Goal: Find contact information: Find contact information

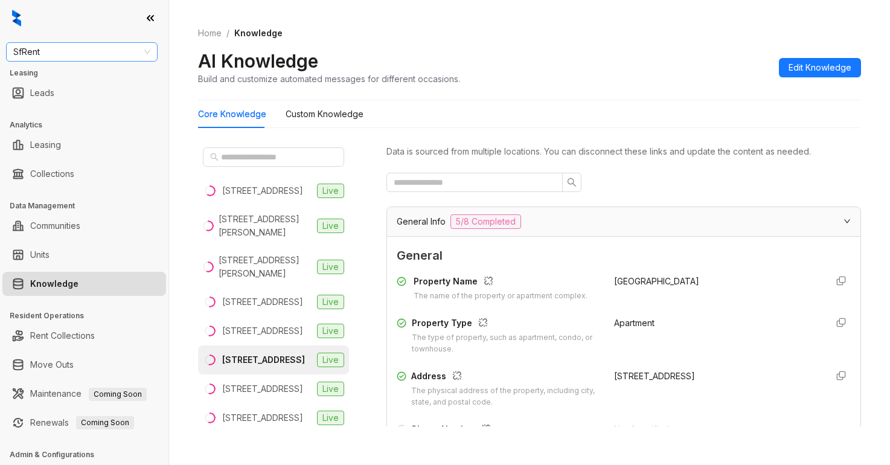
click at [92, 46] on span "SfRent" at bounding box center [81, 52] width 137 height 18
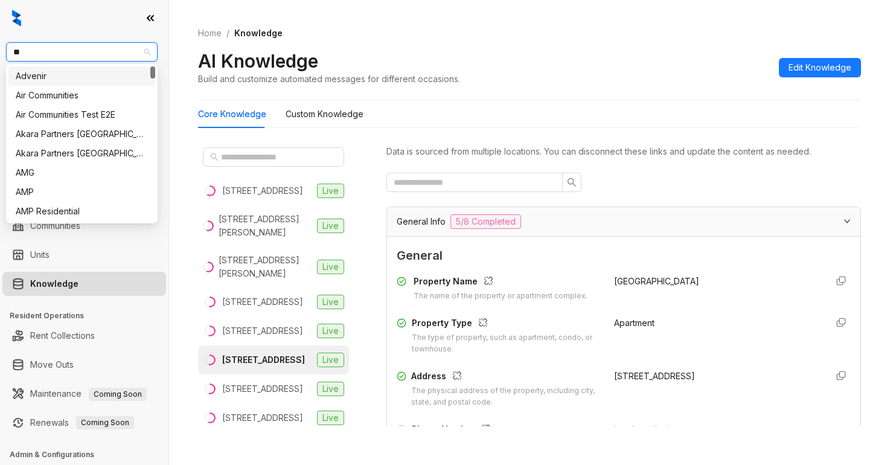
type input "***"
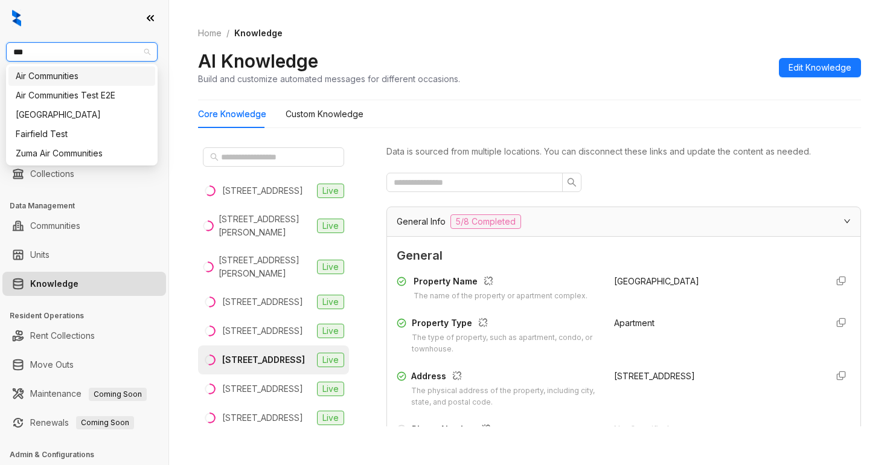
click at [54, 77] on div "Air Communities" at bounding box center [82, 75] width 132 height 13
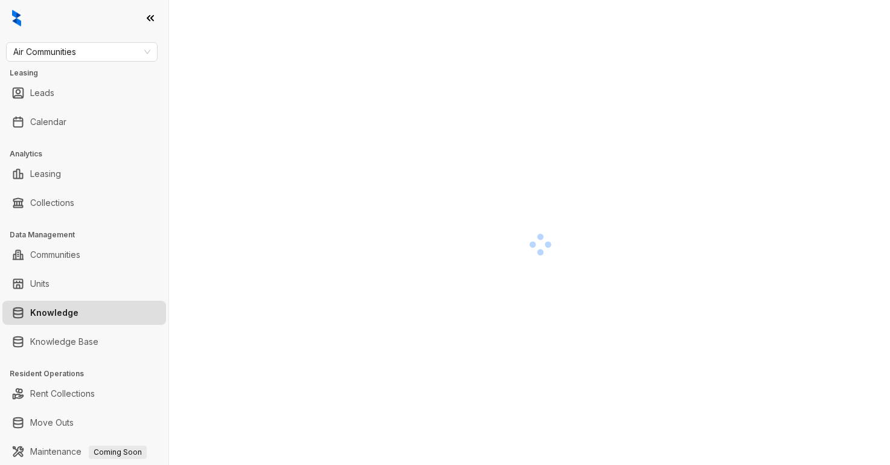
click at [739, 54] on div at bounding box center [540, 244] width 685 height 465
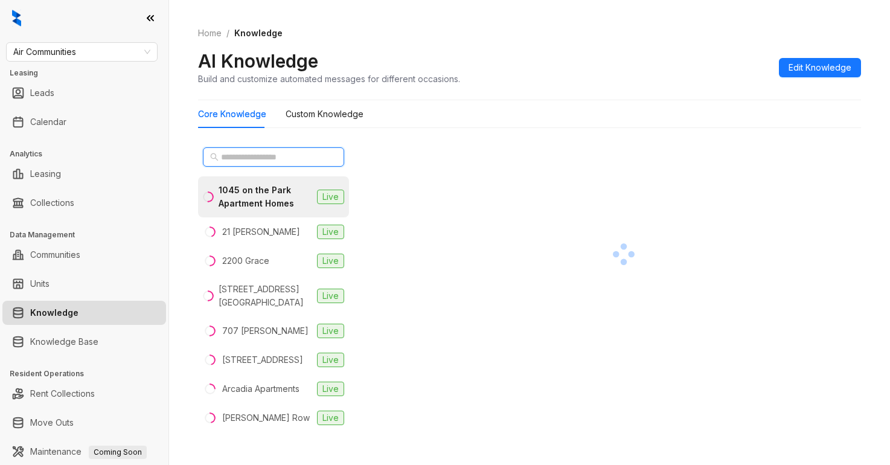
click at [273, 155] on input "text" at bounding box center [274, 156] width 106 height 13
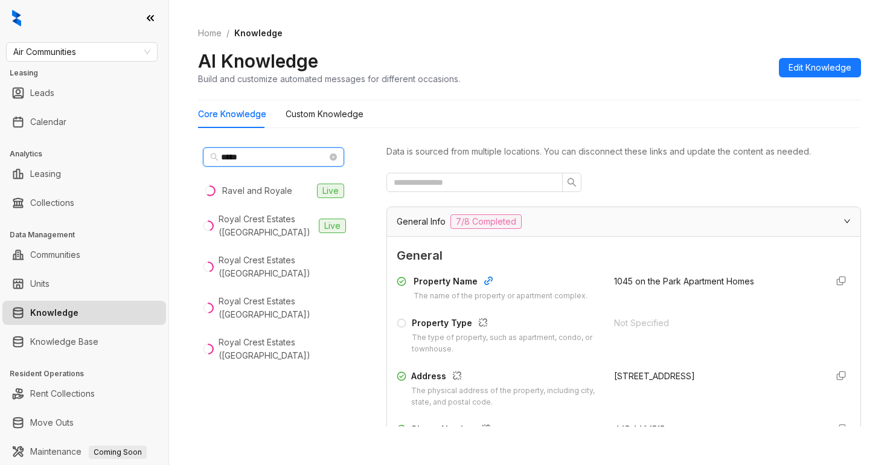
type input "*****"
drag, startPoint x: 736, startPoint y: 181, endPoint x: 663, endPoint y: 189, distance: 72.9
click at [736, 182] on div at bounding box center [624, 182] width 475 height 19
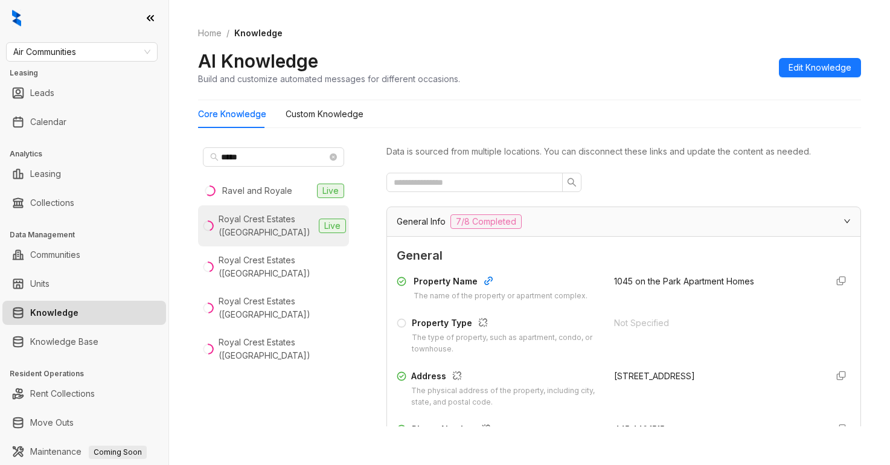
click at [257, 227] on div "Royal Crest Estates ([GEOGRAPHIC_DATA])" at bounding box center [266, 226] width 95 height 27
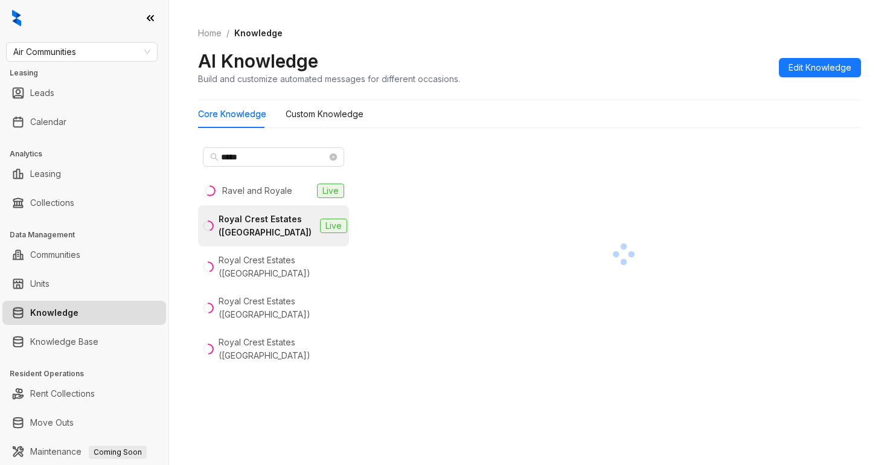
click at [709, 136] on div "Core Knowledge Custom Knowledge ***** Ravel and Royale Live Royal Crest Estates…" at bounding box center [529, 268] width 663 height 336
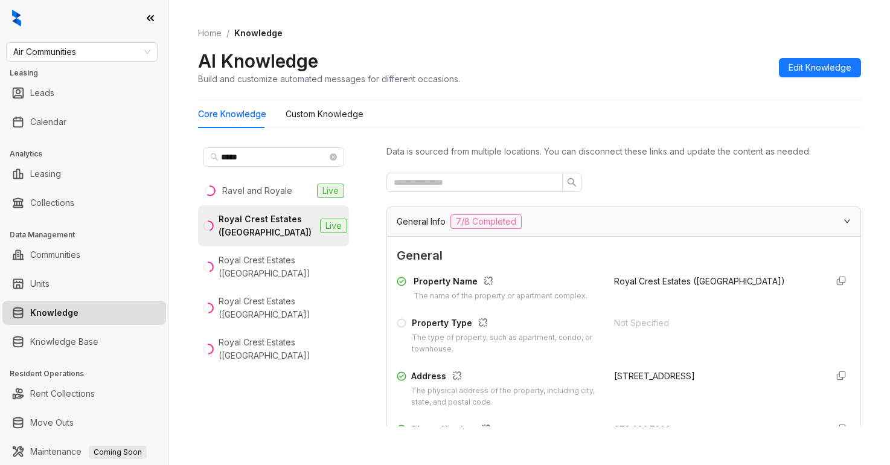
drag, startPoint x: 253, startPoint y: 234, endPoint x: 370, endPoint y: 237, distance: 116.6
click at [254, 234] on div "Royal Crest Estates ([GEOGRAPHIC_DATA])" at bounding box center [267, 226] width 97 height 27
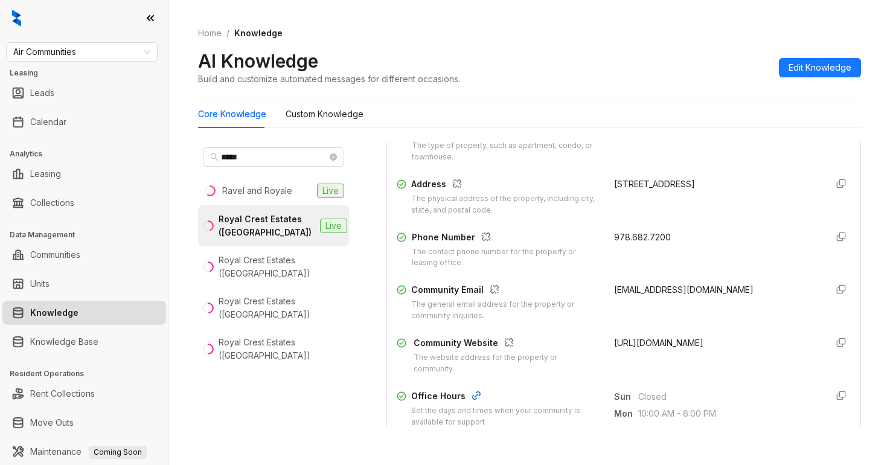
scroll to position [242, 0]
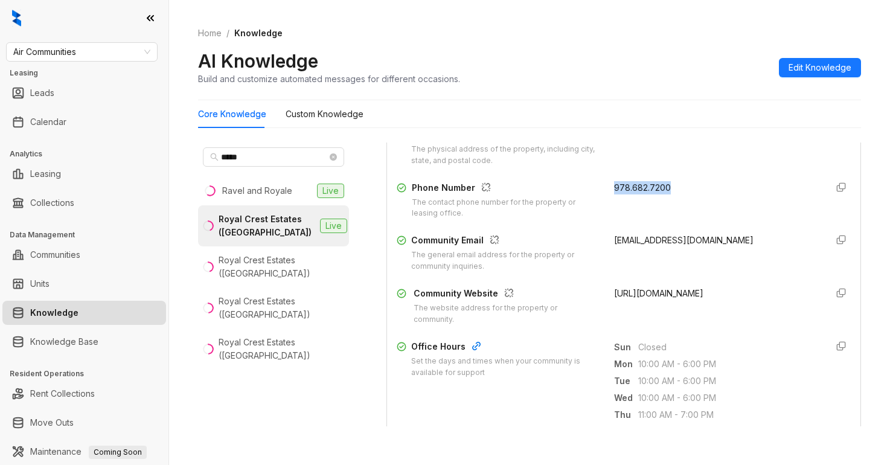
drag, startPoint x: 600, startPoint y: 188, endPoint x: 684, endPoint y: 194, distance: 83.5
click at [684, 194] on div "978.682.7200" at bounding box center [715, 200] width 203 height 39
copy span "978.682.7200"
click at [739, 269] on div "[EMAIL_ADDRESS][DOMAIN_NAME]" at bounding box center [715, 253] width 203 height 39
drag, startPoint x: 614, startPoint y: 237, endPoint x: 716, endPoint y: 256, distance: 103.8
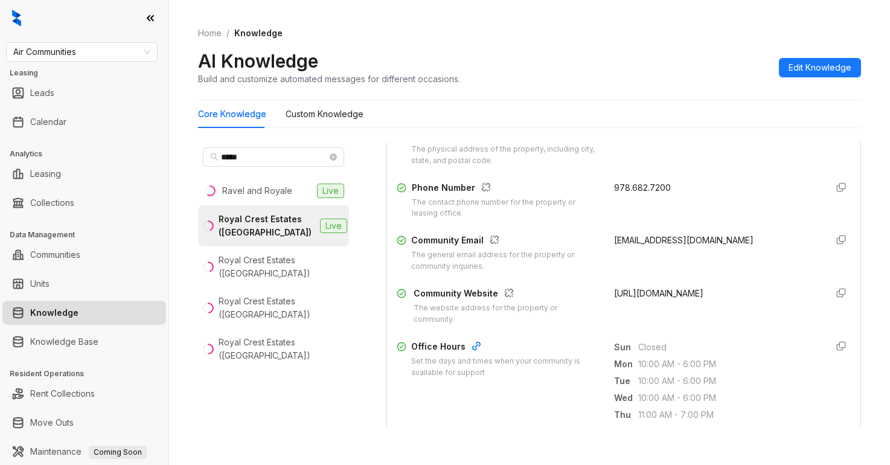
click at [756, 253] on div "Community Email The general email address for the property or community inquiri…" at bounding box center [624, 253] width 454 height 39
copy span "[EMAIL_ADDRESS][DOMAIN_NAME]"
click at [716, 245] on span "[EMAIL_ADDRESS][DOMAIN_NAME]" at bounding box center [684, 240] width 140 height 10
click at [730, 201] on div "978.682.7200" at bounding box center [715, 200] width 203 height 39
click at [106, 50] on span "Air Communities" at bounding box center [81, 52] width 137 height 18
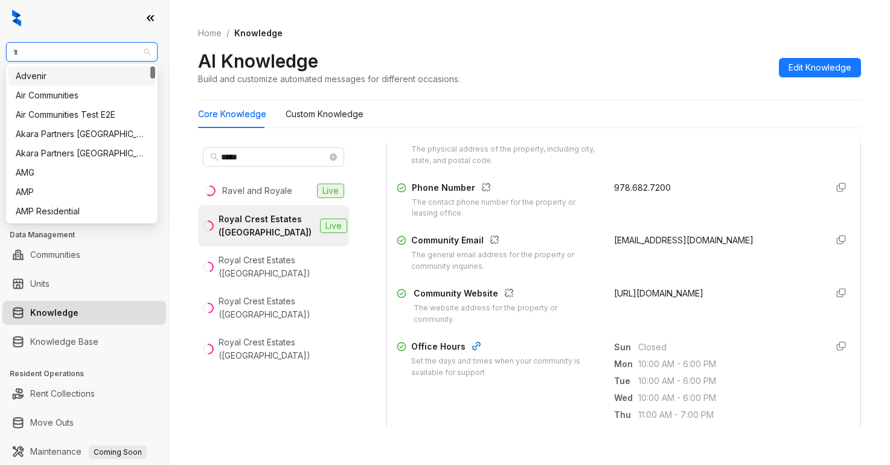
type input "**"
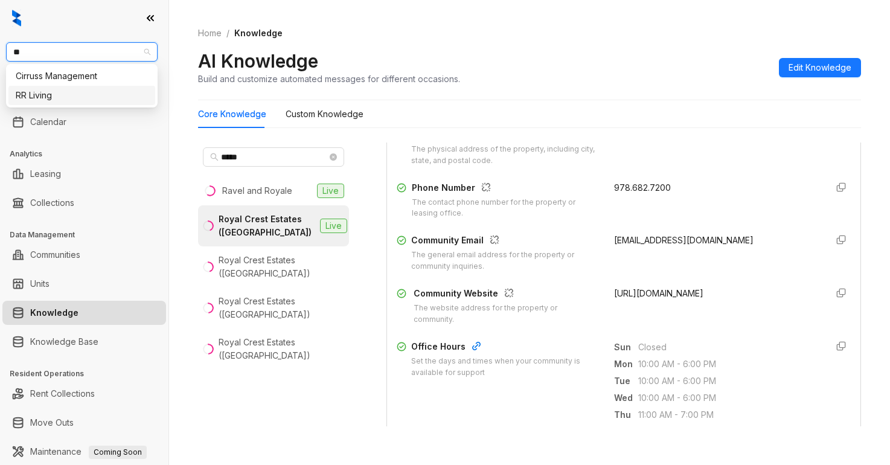
click at [32, 91] on div "RR Living" at bounding box center [82, 95] width 132 height 13
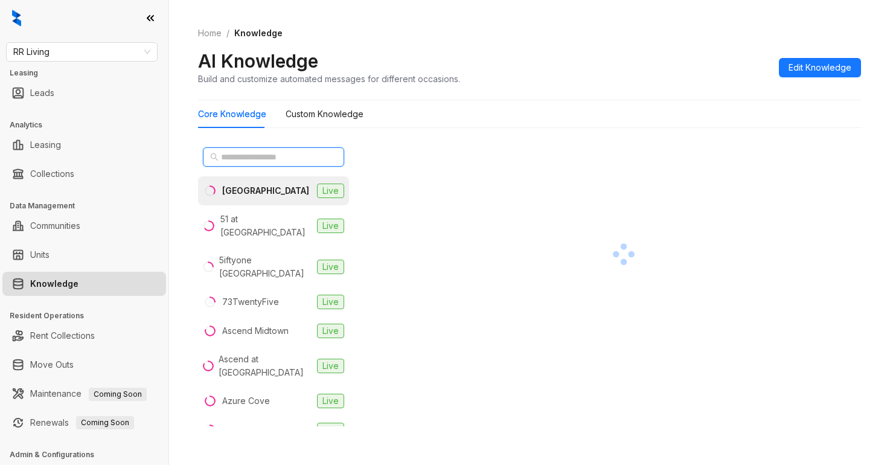
click at [242, 156] on input "text" at bounding box center [274, 156] width 106 height 13
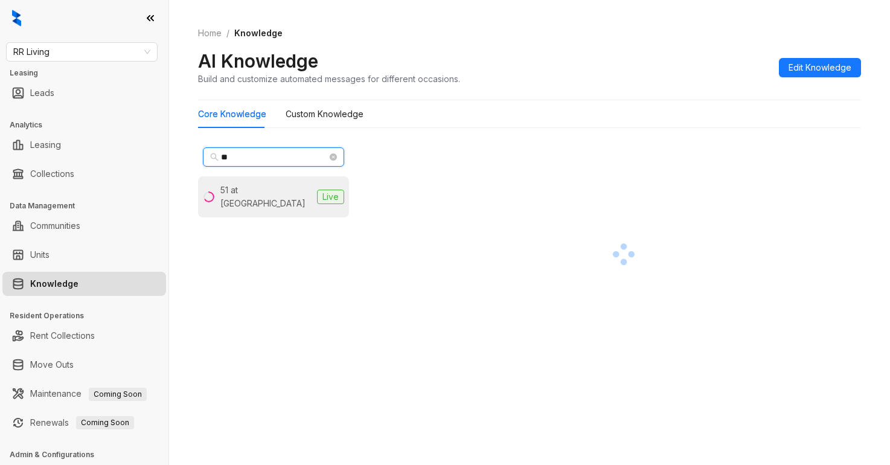
type input "**"
click at [256, 199] on li "51 at Southaven Live" at bounding box center [273, 196] width 151 height 41
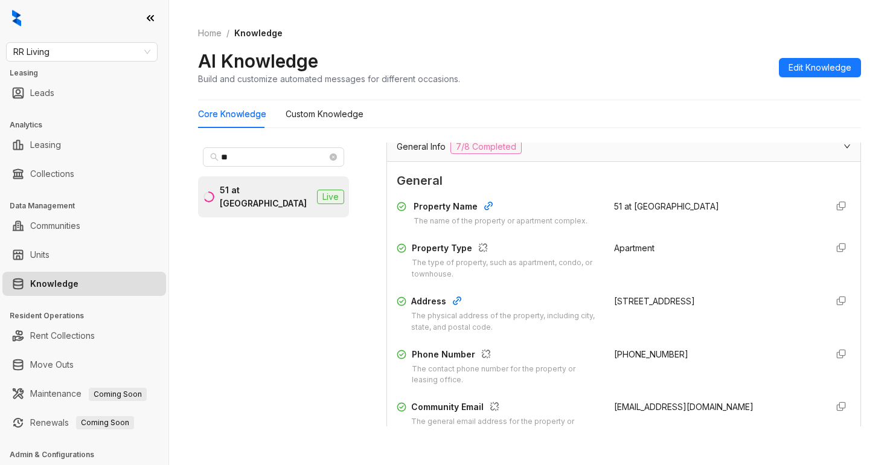
scroll to position [121, 0]
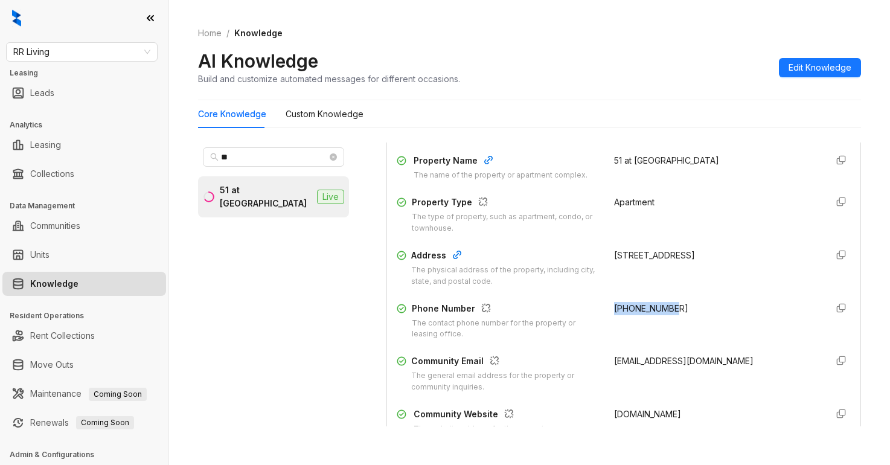
drag, startPoint x: 597, startPoint y: 303, endPoint x: 671, endPoint y: 317, distance: 75.0
click at [689, 316] on div "Phone Number The contact phone number for the property or leasing office. +1662…" at bounding box center [624, 321] width 454 height 39
copy span "+16623429000"
click at [744, 343] on div "Property Name The name of the property or apartment complex. 51 at Southaven Pr…" at bounding box center [624, 299] width 454 height 301
drag, startPoint x: 600, startPoint y: 359, endPoint x: 739, endPoint y: 380, distance: 140.5
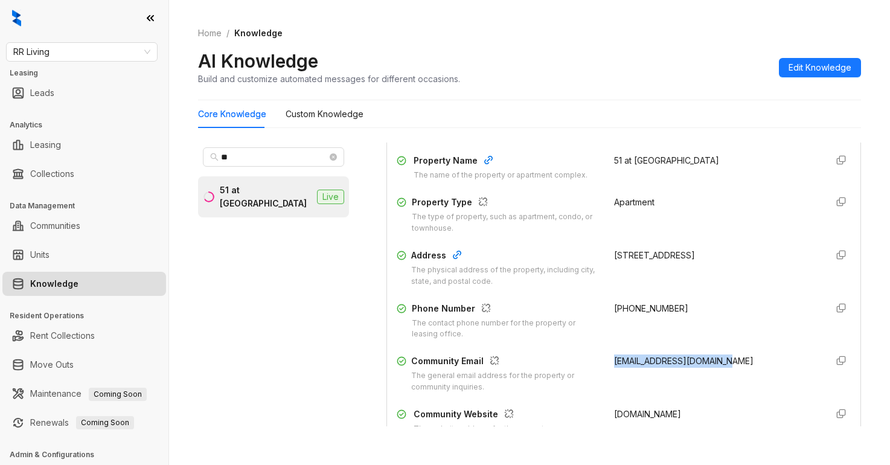
click at [739, 380] on div "Community Email The general email address for the property or community inquiri…" at bounding box center [624, 374] width 454 height 39
copy span "51southaven@rrliving.com"
click at [751, 324] on div "+16623429000" at bounding box center [715, 321] width 203 height 39
